Goal: Task Accomplishment & Management: Manage account settings

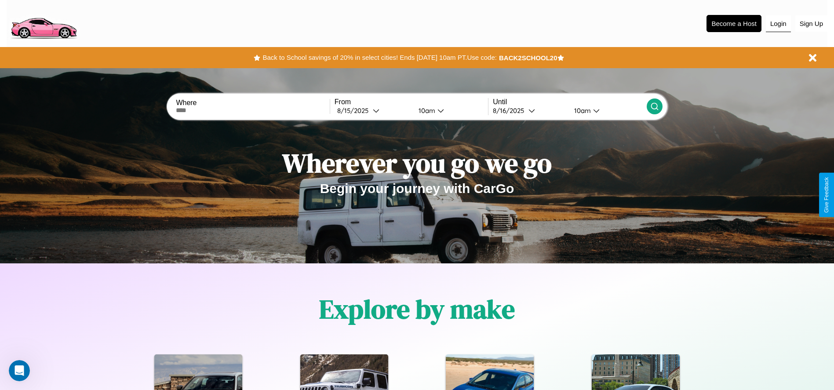
click at [778, 23] on button "Login" at bounding box center [778, 23] width 25 height 17
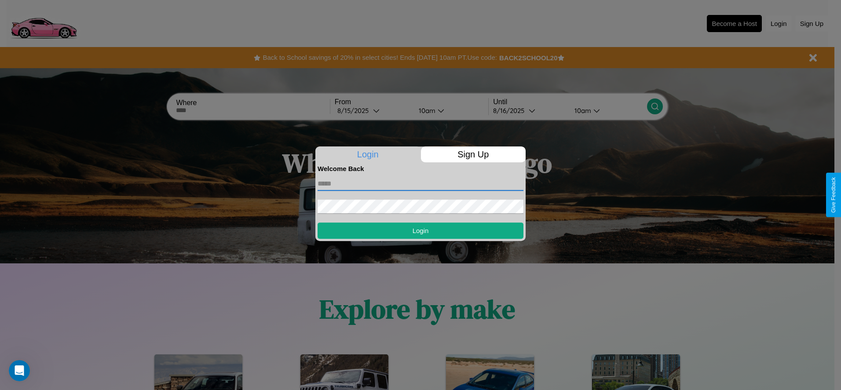
click at [420, 183] on input "text" at bounding box center [421, 184] width 206 height 14
type input "**********"
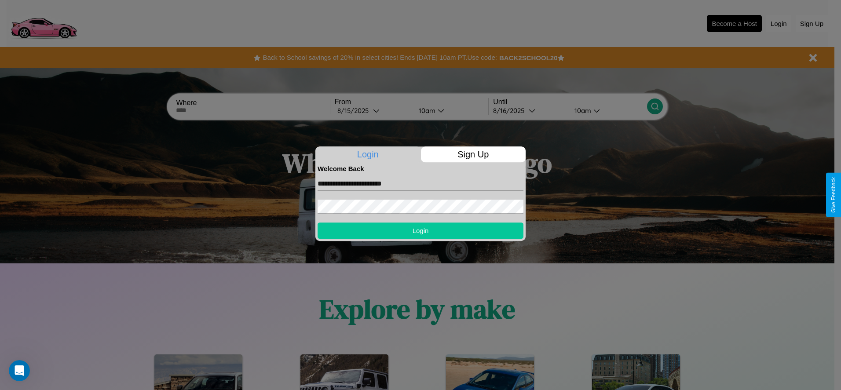
click at [420, 230] on button "Login" at bounding box center [421, 231] width 206 height 16
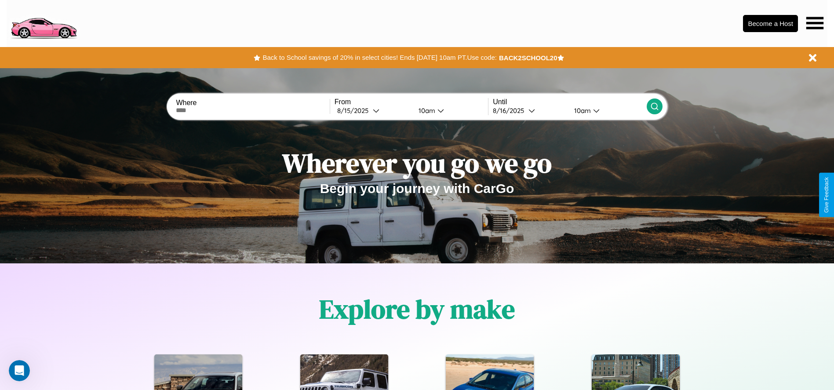
click at [815, 23] on icon at bounding box center [815, 23] width 17 height 12
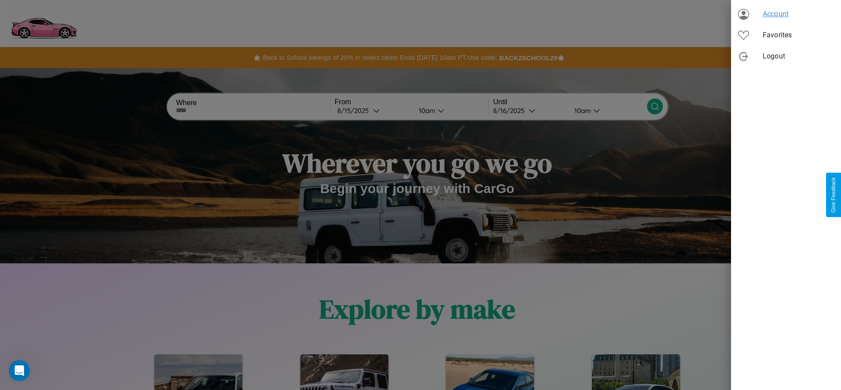
click at [786, 14] on span "Account" at bounding box center [798, 14] width 71 height 11
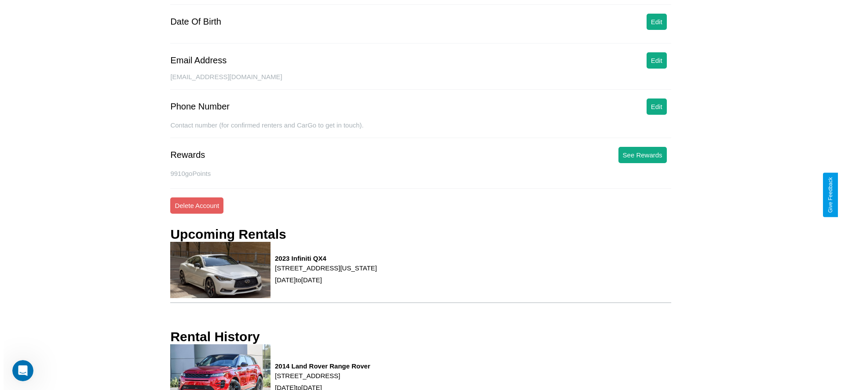
scroll to position [119, 0]
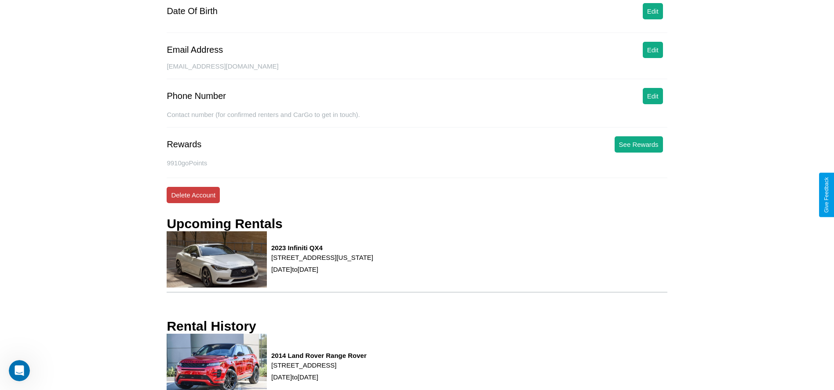
click at [193, 195] on button "Delete Account" at bounding box center [193, 195] width 53 height 16
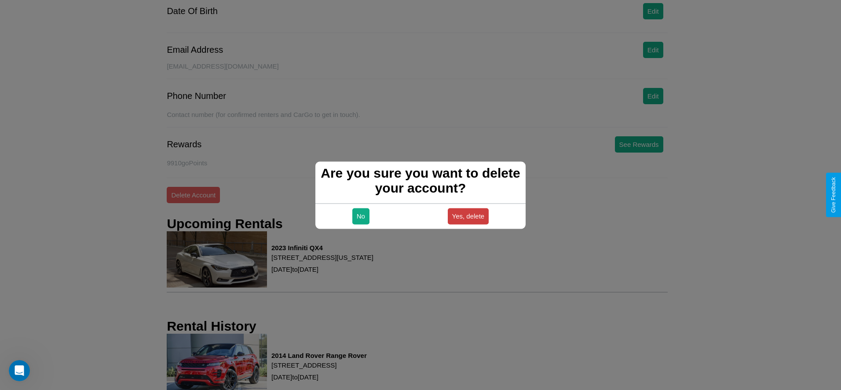
click at [468, 216] on button "Yes, delete" at bounding box center [468, 216] width 41 height 16
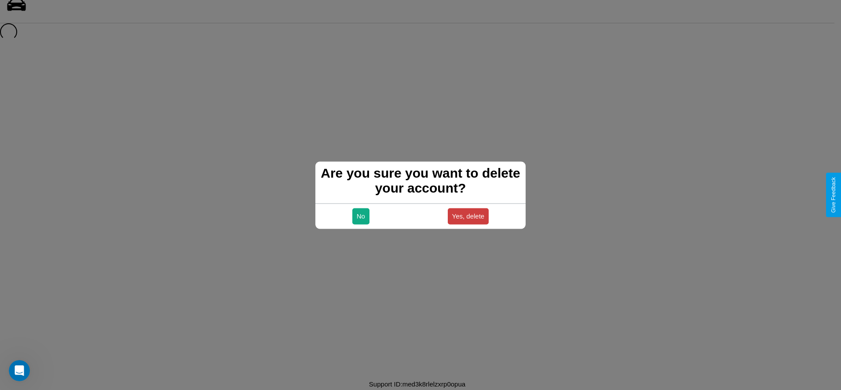
scroll to position [12, 0]
